Goal: Transaction & Acquisition: Purchase product/service

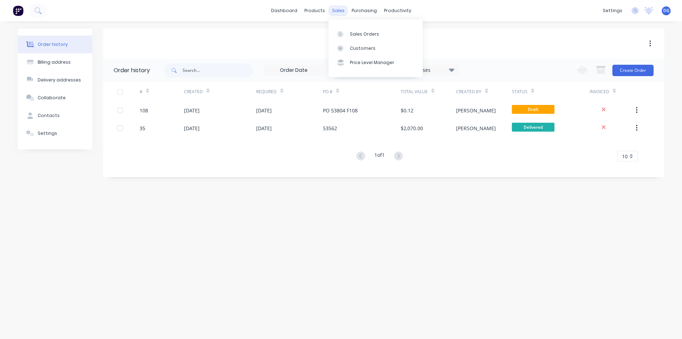
click at [335, 12] on div "sales" at bounding box center [339, 10] width 20 height 11
click at [364, 35] on div "Sales Orders" at bounding box center [364, 34] width 29 height 6
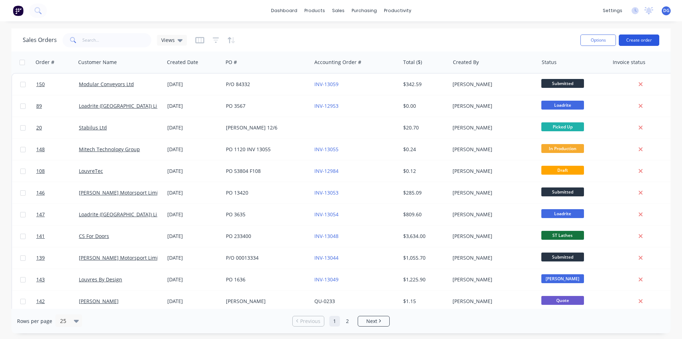
click at [632, 41] on button "Create order" at bounding box center [639, 39] width 41 height 11
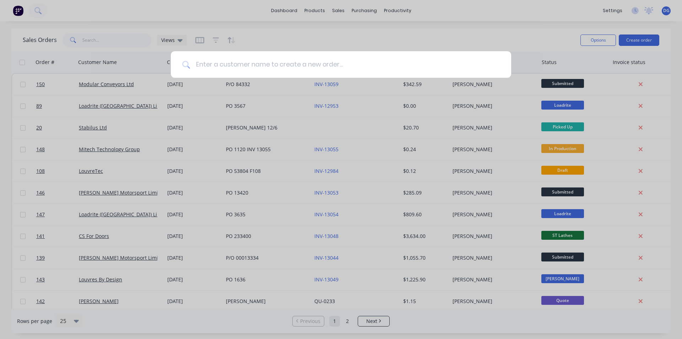
click at [261, 64] on input at bounding box center [345, 64] width 310 height 27
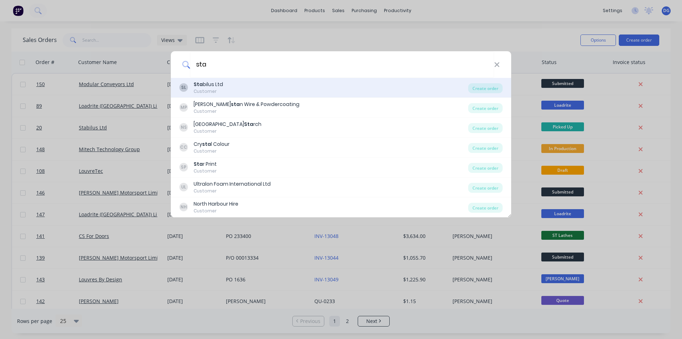
type input "sta"
click at [231, 89] on div "SL Sta bilus Ltd Customer" at bounding box center [323, 88] width 289 height 14
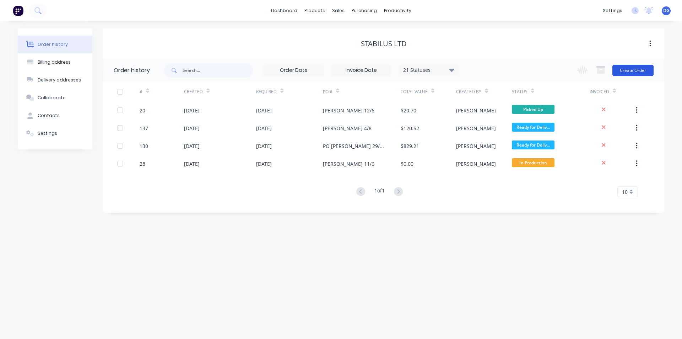
click at [635, 70] on button "Create Order" at bounding box center [633, 70] width 41 height 11
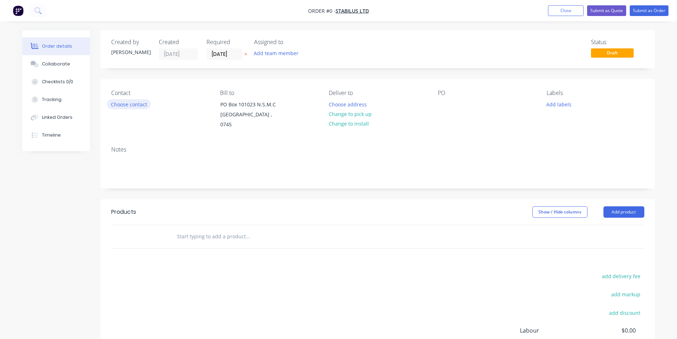
click at [138, 103] on button "Choose contact" at bounding box center [129, 104] width 44 height 10
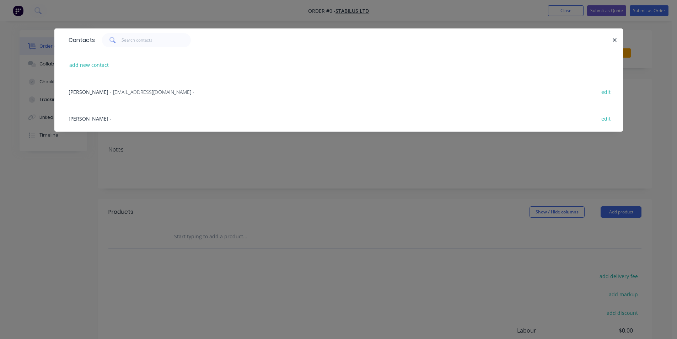
click at [71, 119] on span "[PERSON_NAME]" at bounding box center [89, 118] width 40 height 7
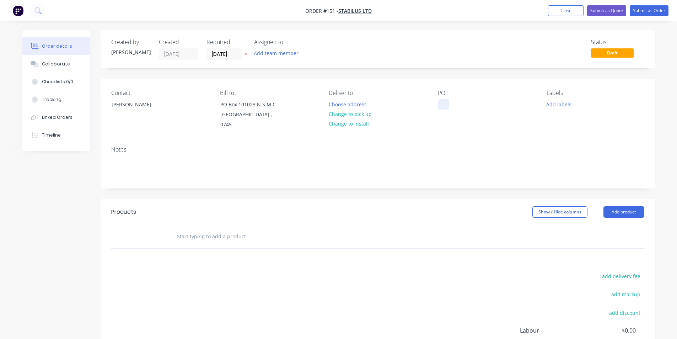
click at [444, 103] on div at bounding box center [443, 104] width 11 height 10
click at [558, 103] on button "Add labels" at bounding box center [559, 104] width 33 height 10
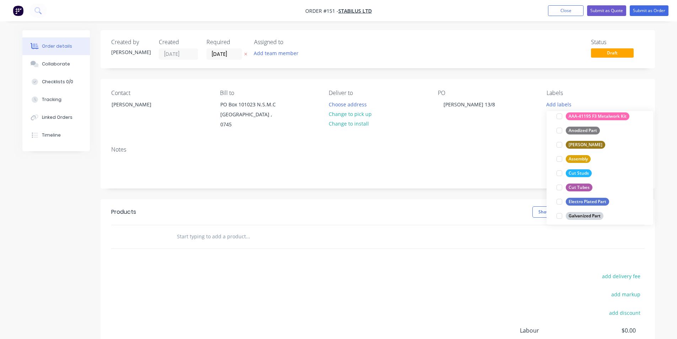
scroll to position [107, 0]
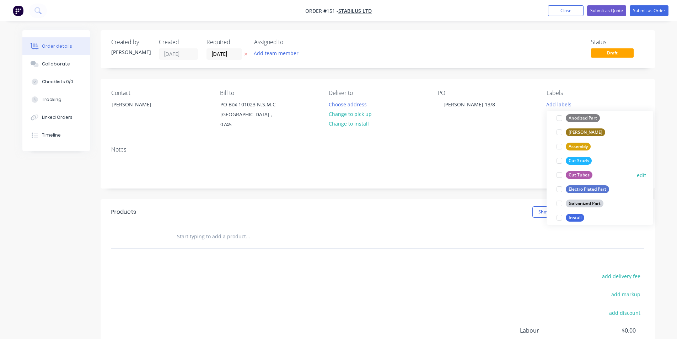
click at [586, 172] on div "Cut Tubes" at bounding box center [579, 175] width 27 height 8
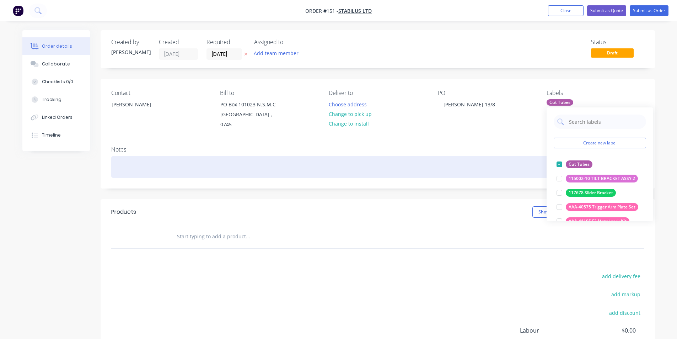
click at [136, 163] on div at bounding box center [377, 167] width 533 height 22
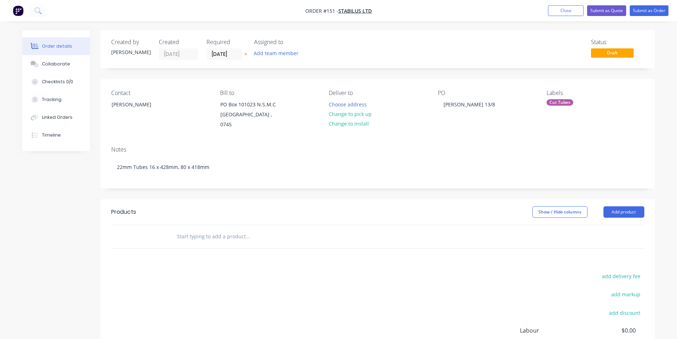
click at [197, 229] on input "text" at bounding box center [248, 236] width 142 height 14
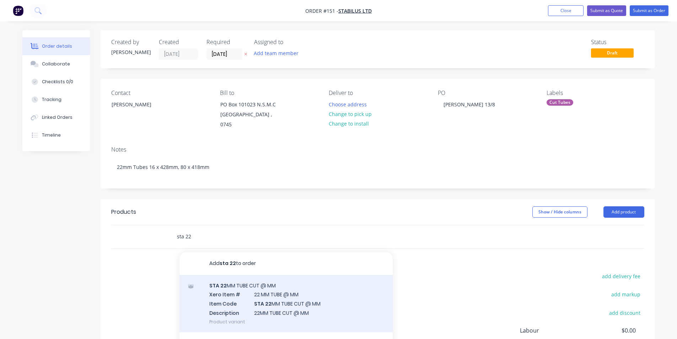
type input "sta 22"
click at [275, 290] on div "STA 22 MM TUBE CUT @ MM Xero Item # 22 MM TUBE @ MM Item Code STA 22 MM TUBE CU…" at bounding box center [285, 303] width 213 height 57
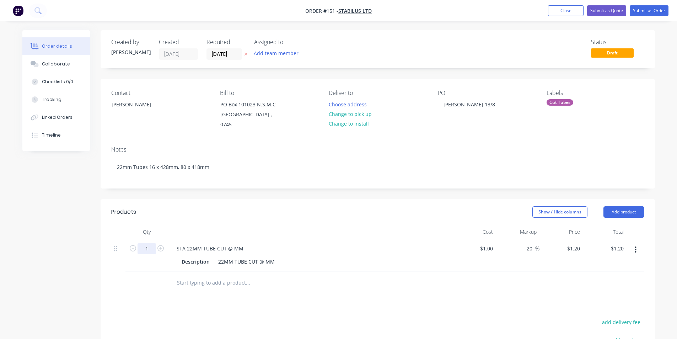
click at [151, 243] on input "1" at bounding box center [147, 248] width 18 height 11
type input "16"
type input "$19.20"
click at [233, 243] on div "STA 22MM TUBE CUT @ MM" at bounding box center [210, 248] width 78 height 10
click at [223, 275] on input "text" at bounding box center [248, 282] width 142 height 14
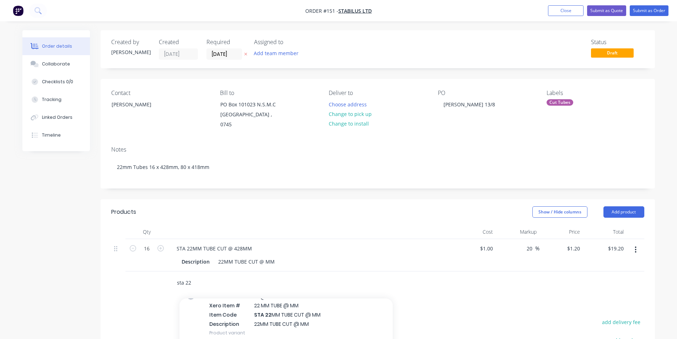
scroll to position [36, 0]
type input "sta 22"
click at [268, 307] on div "STA 22 MM TUBE CUT @ MM Xero Item # 22 MM TUBE @ MM Item Code STA 22 MM TUBE CU…" at bounding box center [285, 313] width 213 height 57
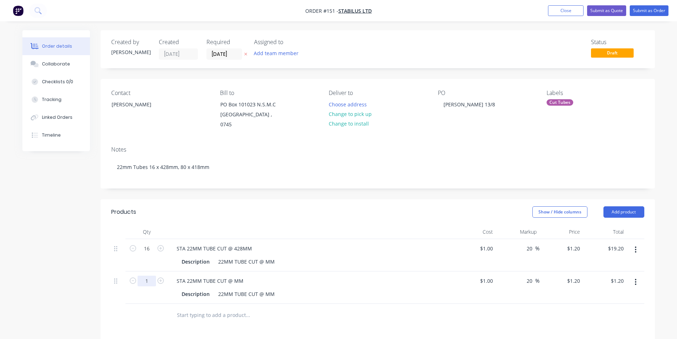
click at [148, 254] on input "1" at bounding box center [147, 248] width 18 height 11
type input "80"
type input "$96.00"
click at [232, 275] on div "STA 22MM TUBE CUT @ MM" at bounding box center [210, 280] width 78 height 10
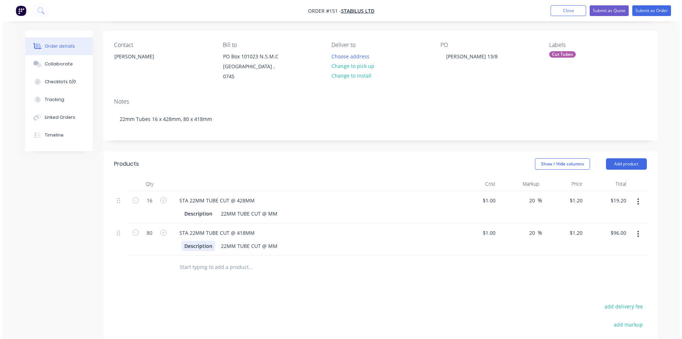
scroll to position [0, 0]
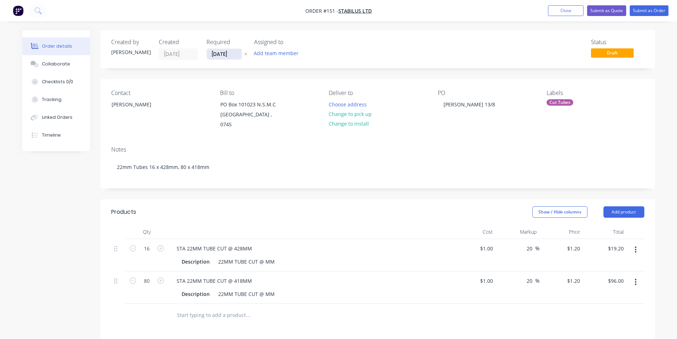
click at [217, 54] on input "[DATE]" at bounding box center [224, 54] width 35 height 11
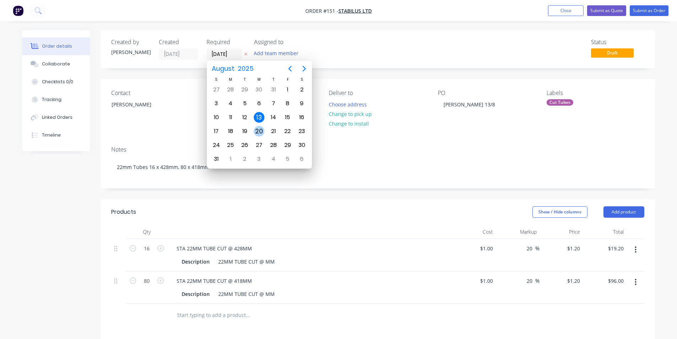
click at [259, 130] on div "20" at bounding box center [259, 131] width 11 height 11
type input "[DATE]"
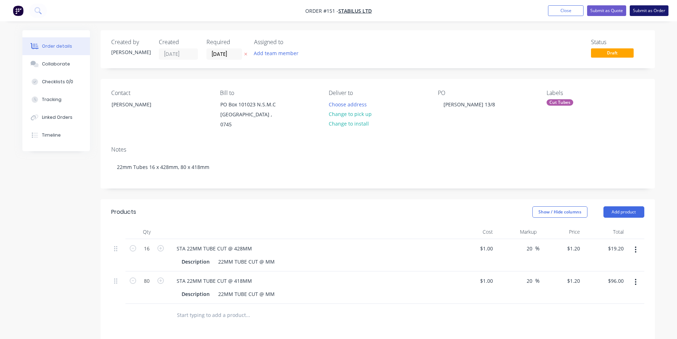
click at [651, 10] on button "Submit as Order" at bounding box center [649, 10] width 39 height 11
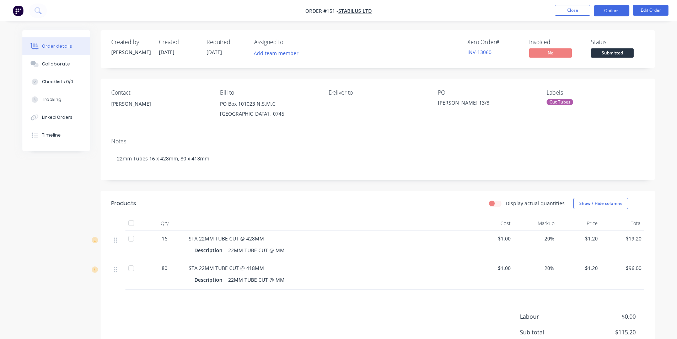
click at [613, 11] on button "Options" at bounding box center [612, 10] width 36 height 11
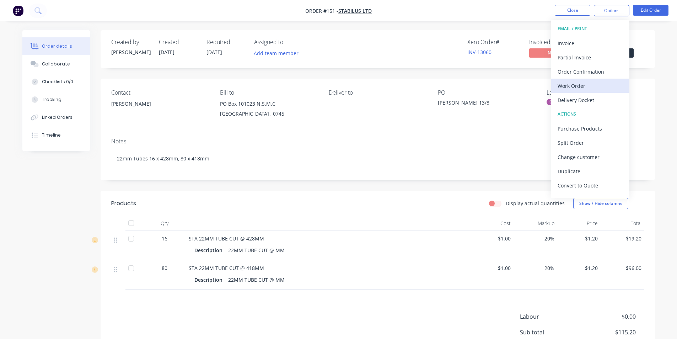
click at [580, 84] on div "Work Order" at bounding box center [590, 86] width 65 height 10
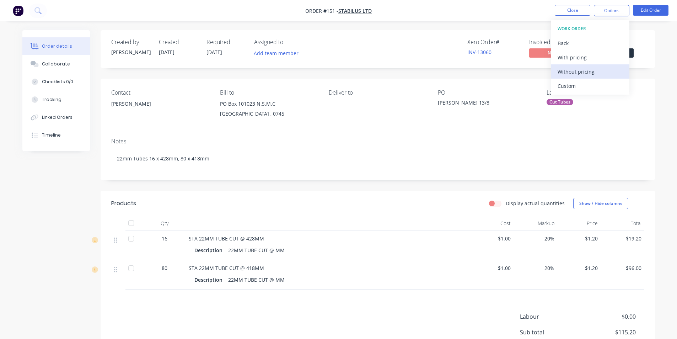
click at [580, 72] on div "Without pricing" at bounding box center [590, 71] width 65 height 10
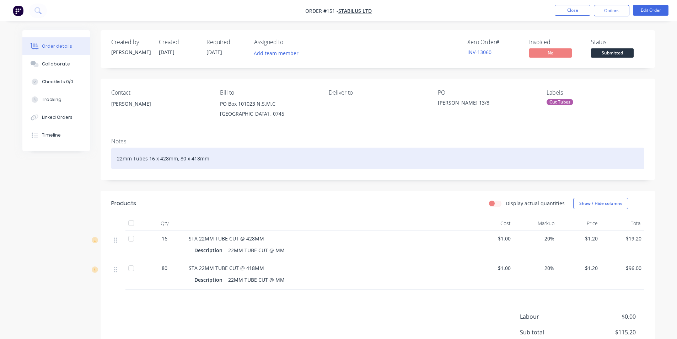
click at [297, 149] on div "22mm Tubes 16 x 428mm, 80 x 418mm" at bounding box center [377, 158] width 533 height 22
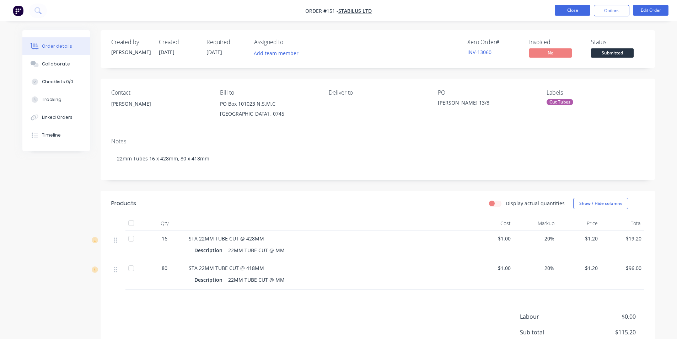
click at [571, 11] on button "Close" at bounding box center [573, 10] width 36 height 11
